Goal: Task Accomplishment & Management: Use online tool/utility

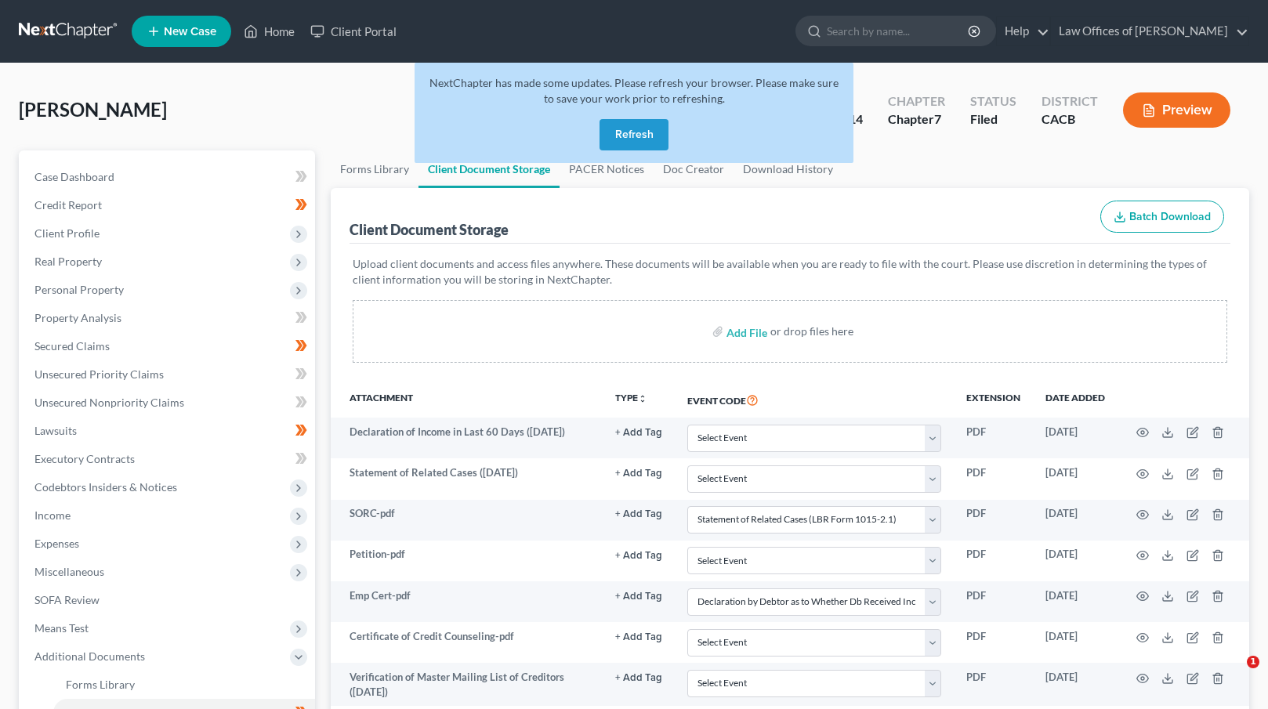
select select "65"
select select "30"
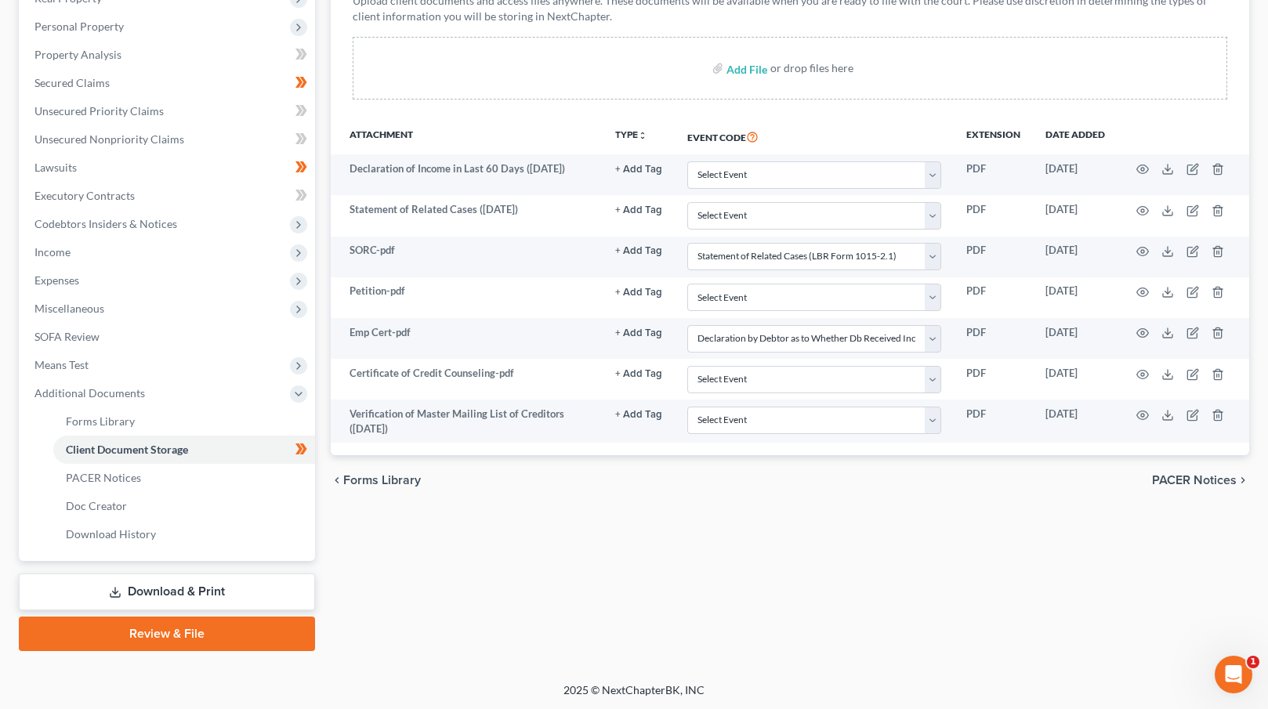
drag, startPoint x: 198, startPoint y: 632, endPoint x: 272, endPoint y: 600, distance: 81.1
click at [197, 632] on link "Review & File" at bounding box center [167, 634] width 296 height 34
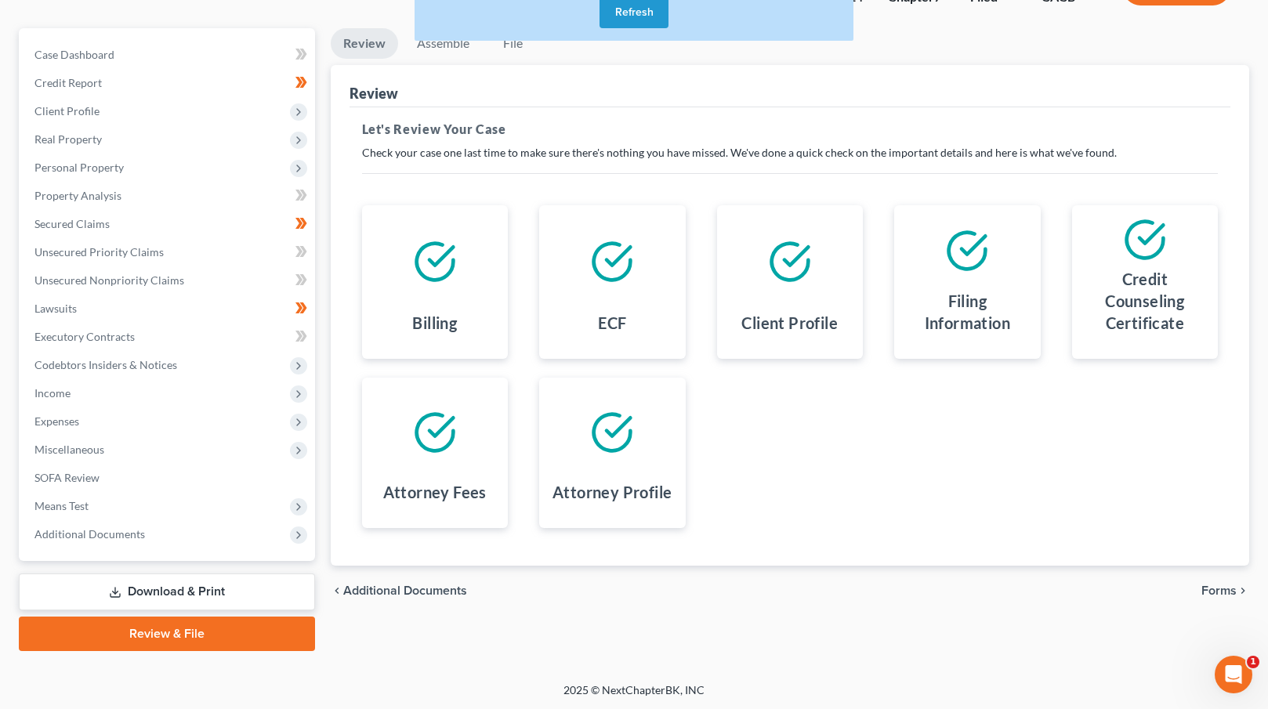
click at [159, 580] on link "Download & Print" at bounding box center [167, 592] width 296 height 37
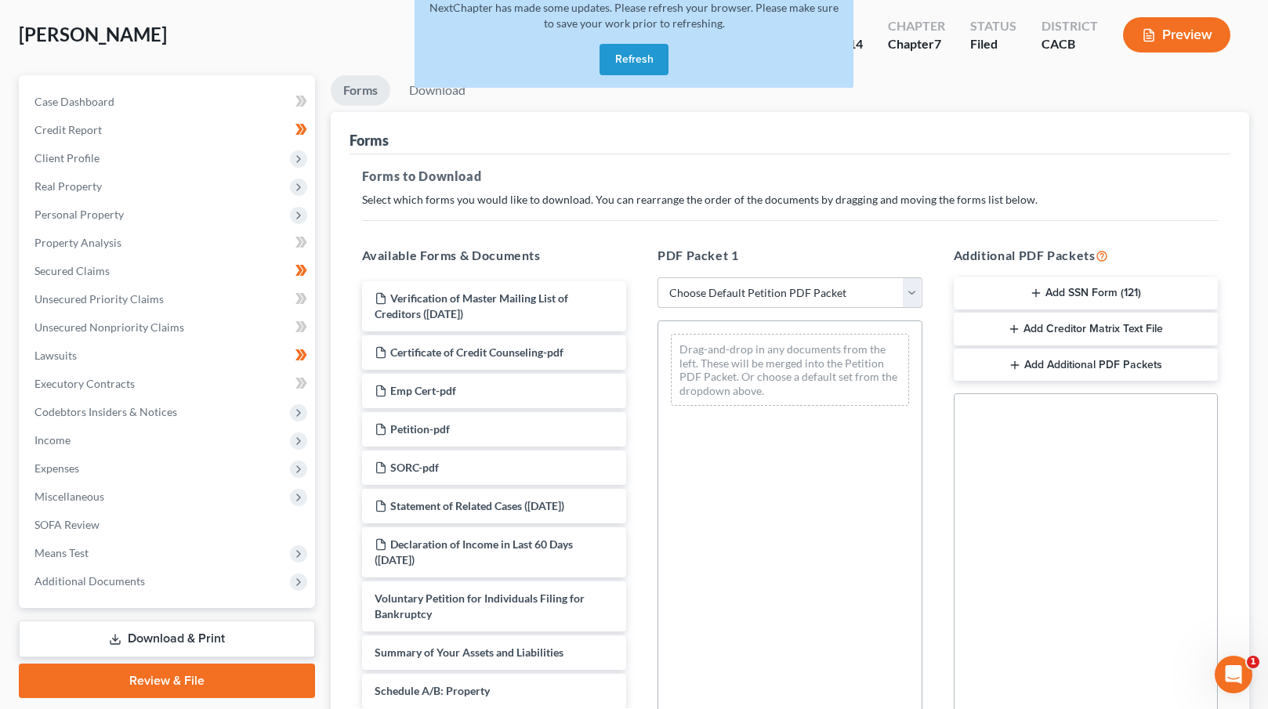
scroll to position [203, 0]
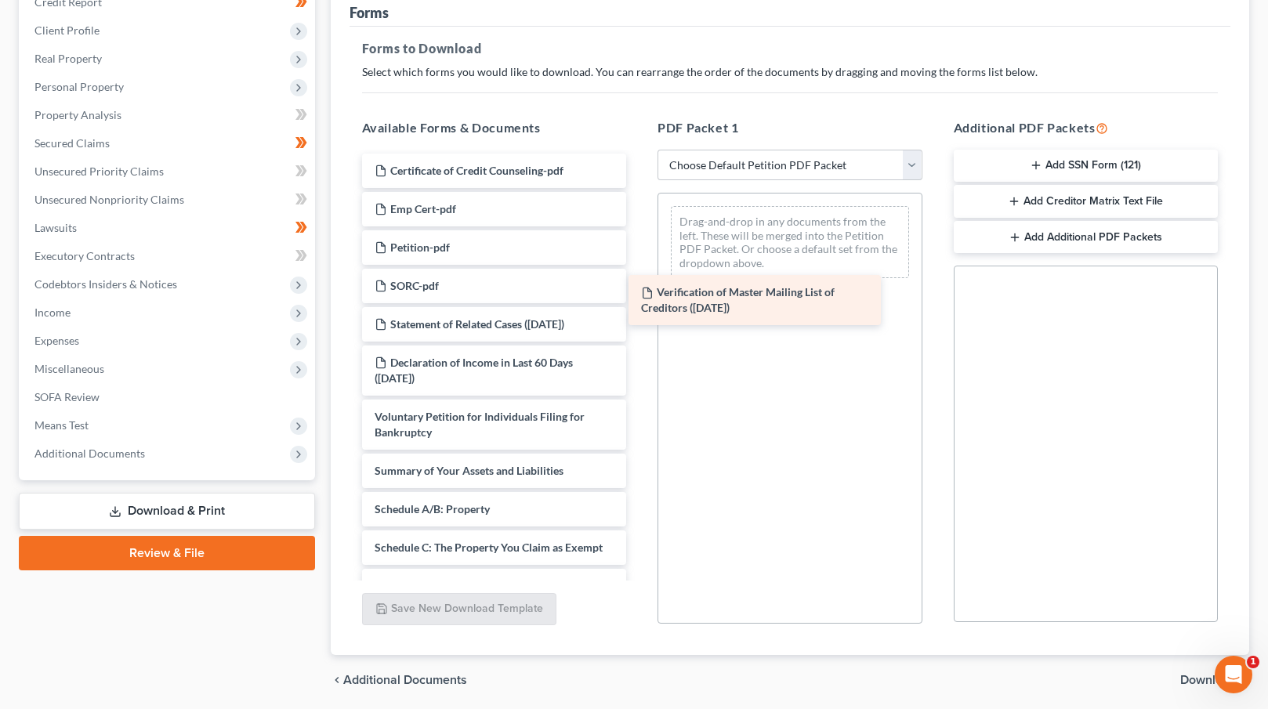
drag, startPoint x: 479, startPoint y: 176, endPoint x: 759, endPoint y: 299, distance: 306.0
click at [640, 299] on div "Verification of Master Mailing List of Creditors ([DATE]) Verification of Maste…" at bounding box center [495, 691] width 290 height 1075
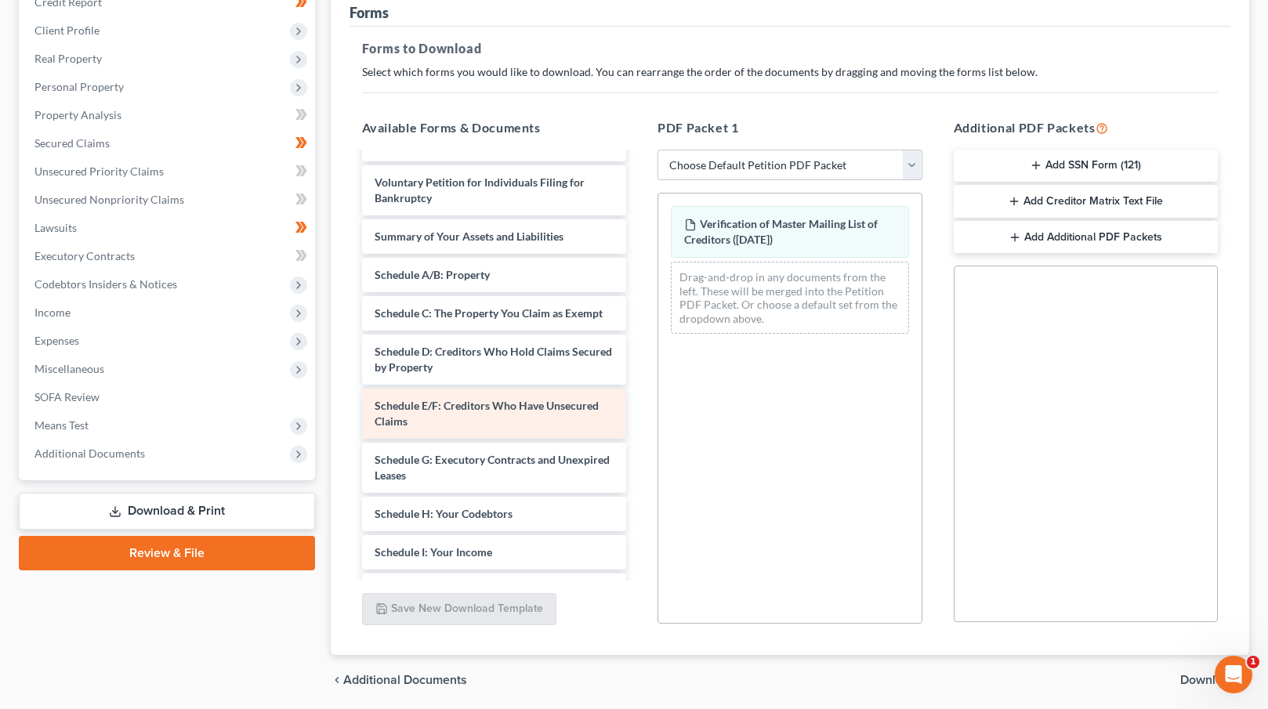
scroll to position [238, 0]
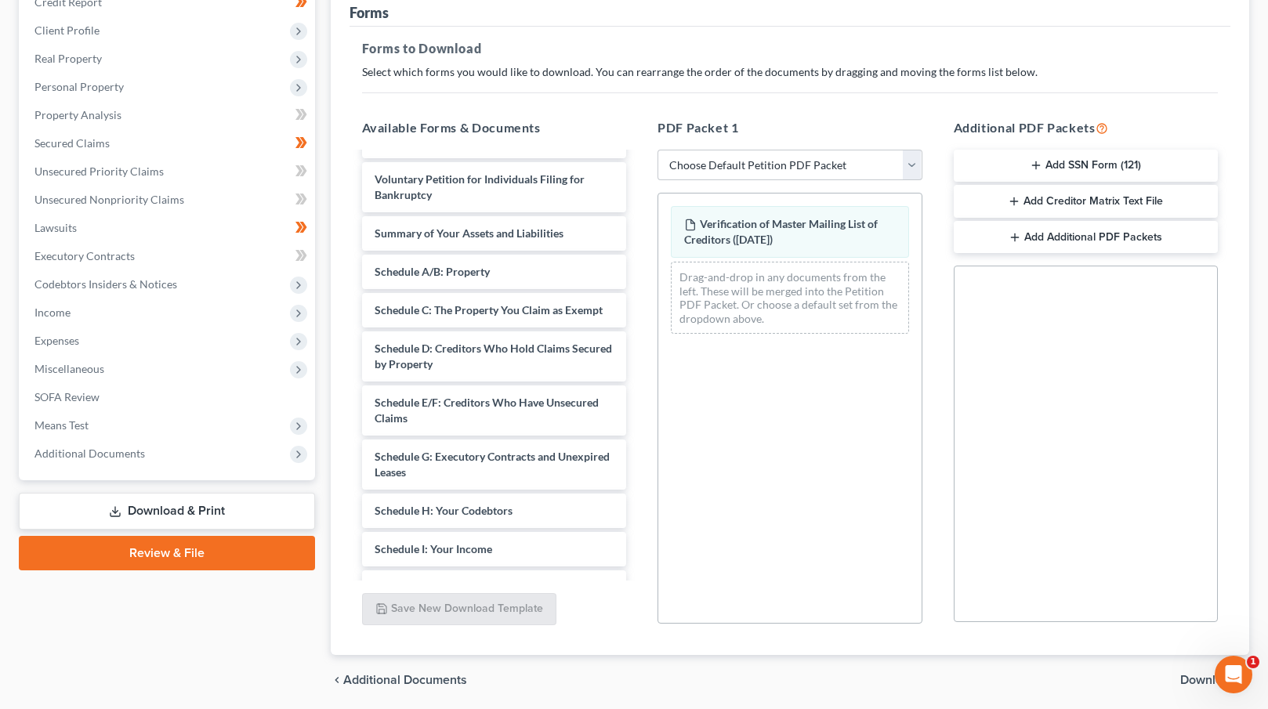
click at [1189, 675] on span "Download" at bounding box center [1209, 680] width 56 height 13
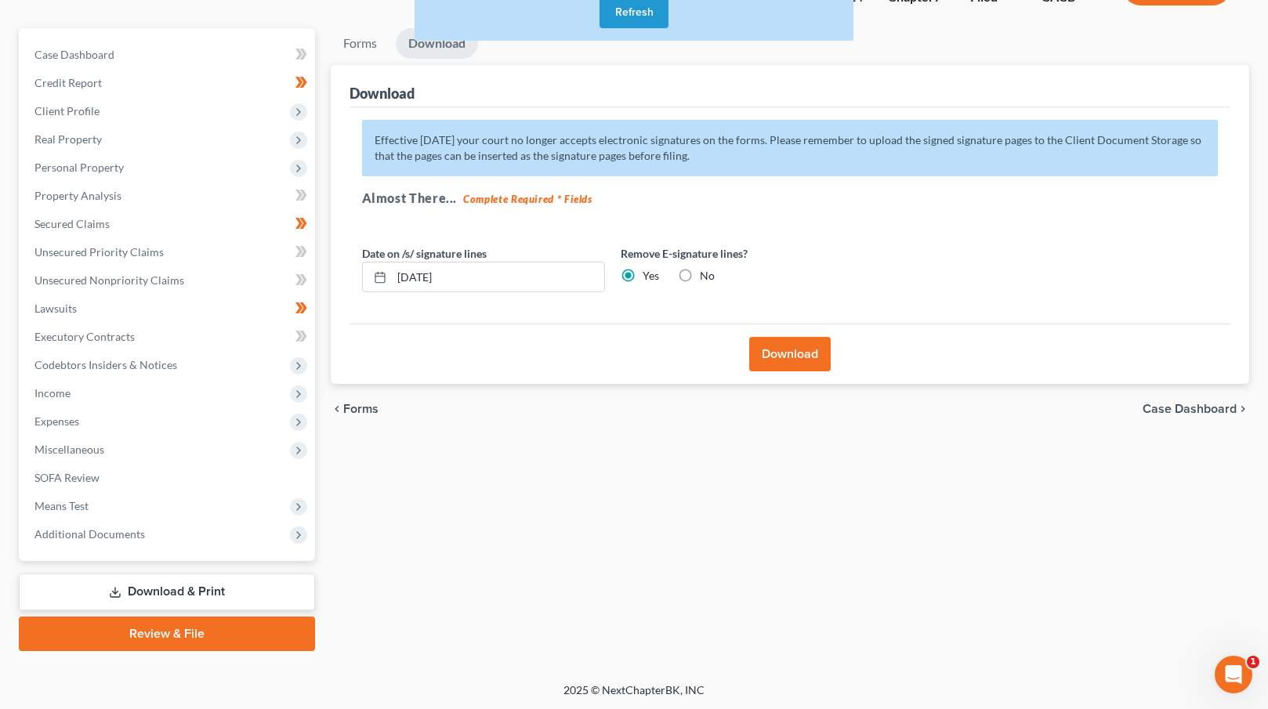
click at [774, 349] on button "Download" at bounding box center [790, 354] width 82 height 34
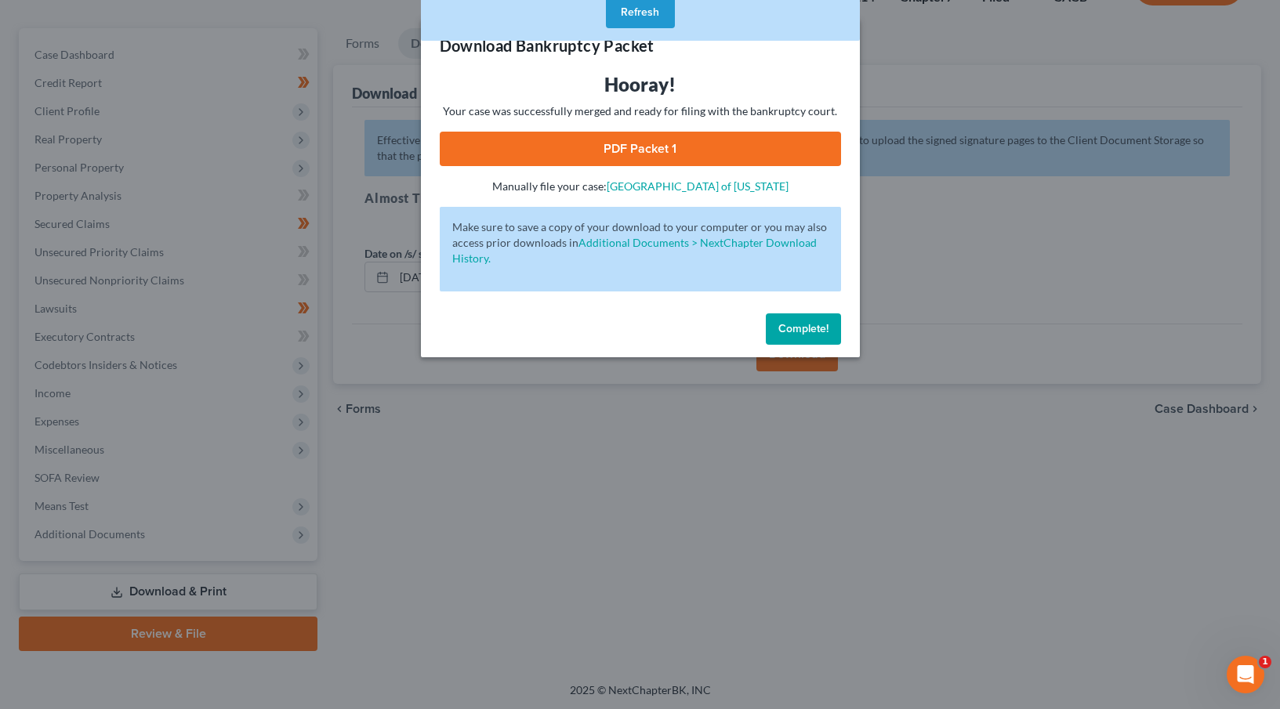
click at [639, 151] on link "PDF Packet 1" at bounding box center [640, 149] width 401 height 34
drag, startPoint x: 802, startPoint y: 325, endPoint x: 670, endPoint y: 259, distance: 146.9
click at [802, 325] on span "Complete!" at bounding box center [803, 328] width 50 height 13
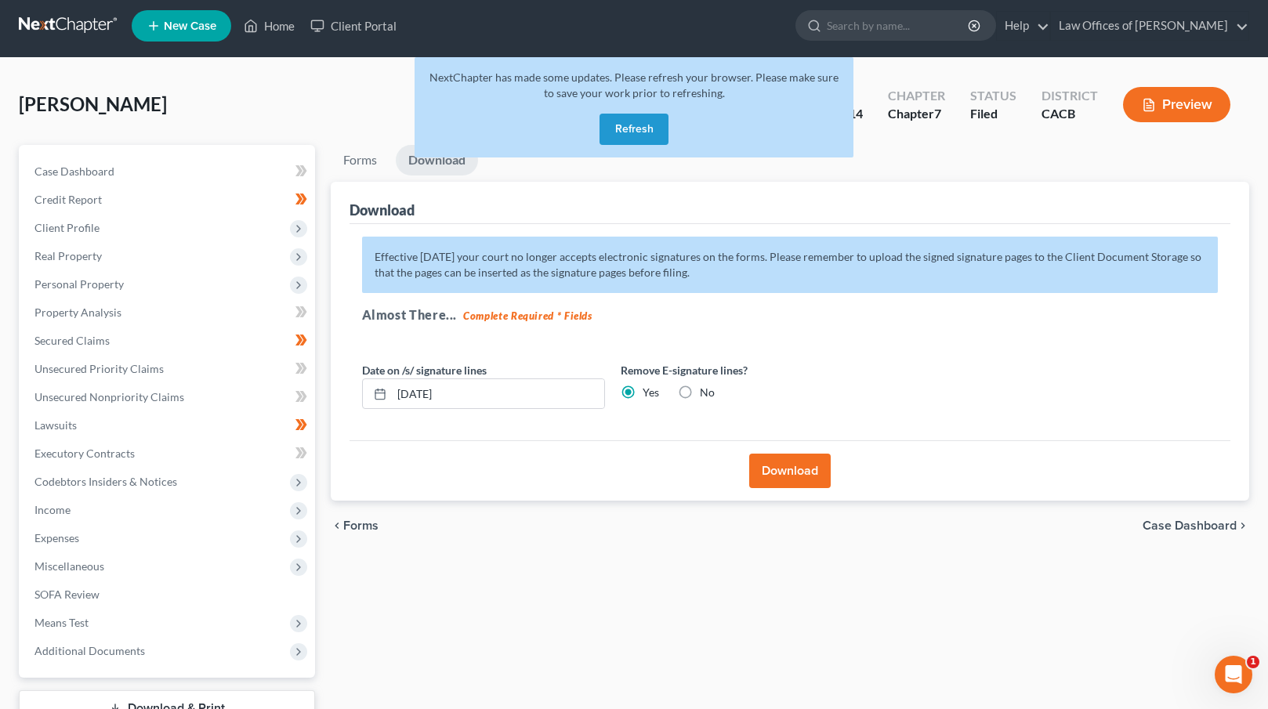
scroll to position [0, 0]
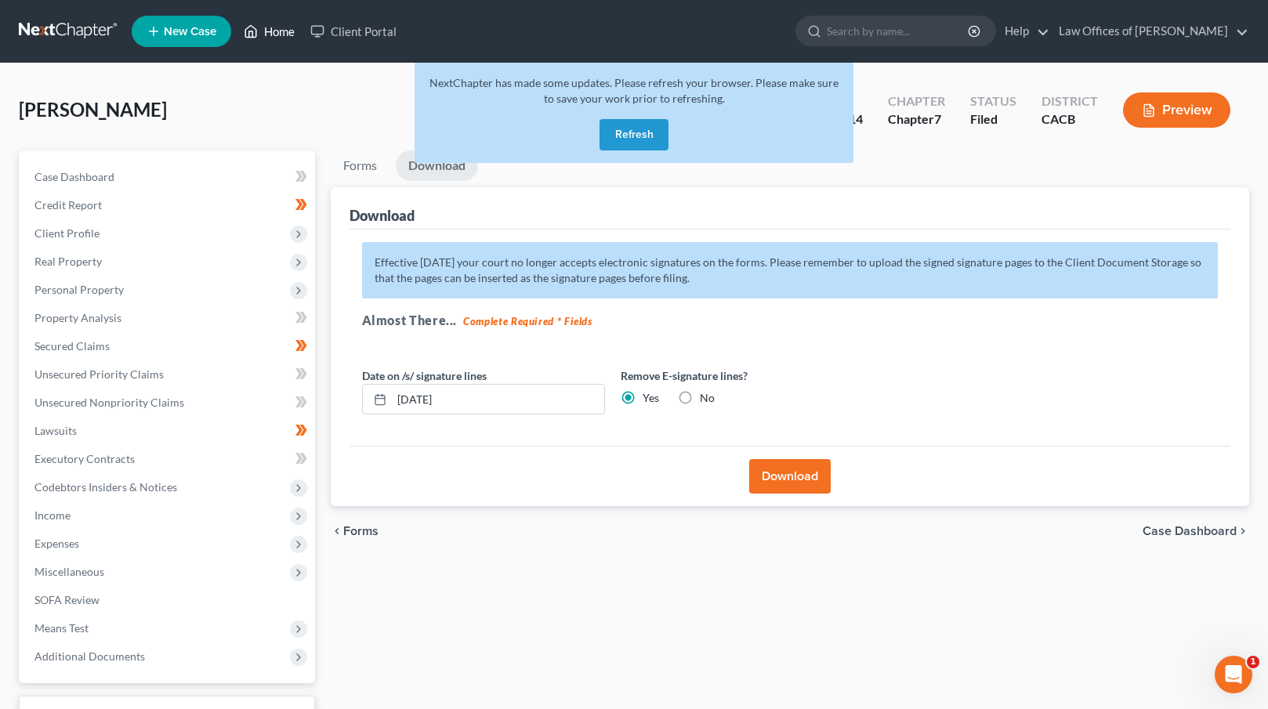
click at [267, 27] on link "Home" at bounding box center [269, 31] width 67 height 28
